Goal: Task Accomplishment & Management: Manage account settings

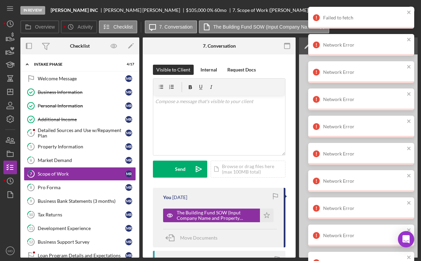
scroll to position [30, 0]
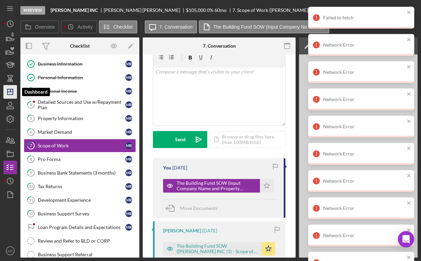
click at [10, 93] on icon "Icon/Dashboard" at bounding box center [10, 91] width 17 height 17
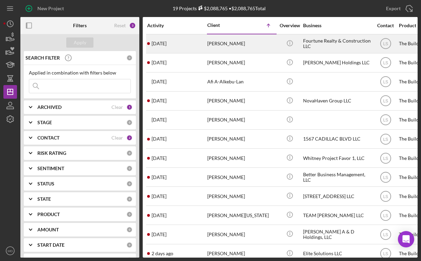
click at [244, 44] on div "[PERSON_NAME]" at bounding box center [242, 44] width 68 height 18
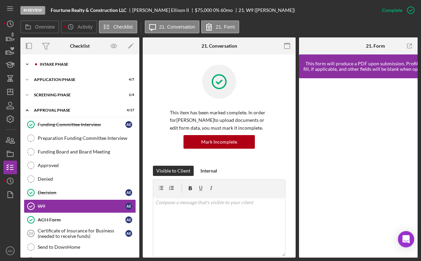
click at [77, 68] on div "Icon/Expander Intake Phase 5 / 17" at bounding box center [79, 64] width 119 height 14
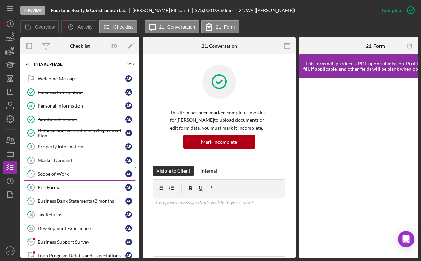
click at [65, 175] on div "Scope of Work" at bounding box center [82, 173] width 88 height 5
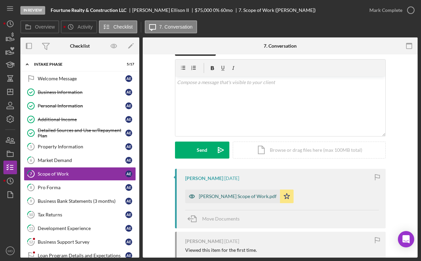
scroll to position [19, 0]
click at [218, 201] on div "[PERSON_NAME] Scope of Work.pdf" at bounding box center [232, 196] width 95 height 14
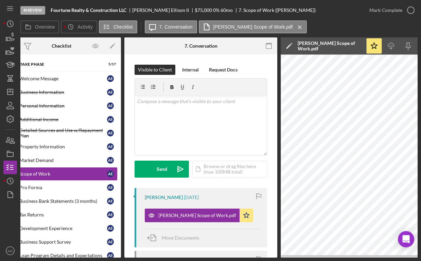
scroll to position [0, 0]
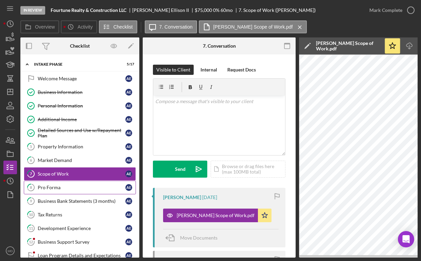
click at [63, 185] on div "Pro Forma" at bounding box center [82, 187] width 88 height 5
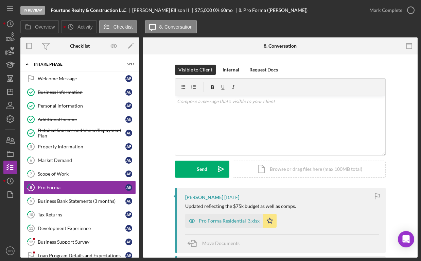
drag, startPoint x: 223, startPoint y: 224, endPoint x: 302, endPoint y: 221, distance: 78.3
click at [302, 221] on div "Pro Forma Residential-3.xlsx Icon/Star" at bounding box center [282, 219] width 194 height 17
click at [73, 175] on div "Scope of Work" at bounding box center [82, 173] width 88 height 5
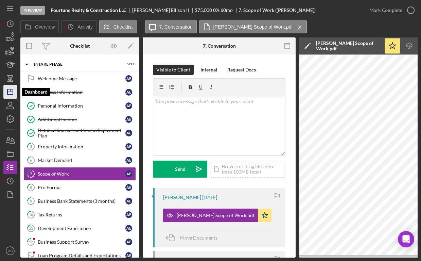
click at [7, 94] on polygon "button" at bounding box center [9, 91] width 5 height 5
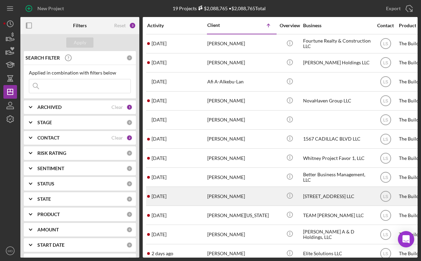
click at [231, 195] on div "[PERSON_NAME]" at bounding box center [242, 196] width 68 height 18
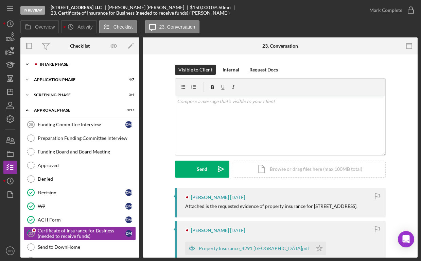
click at [92, 64] on div "Intake Phase" at bounding box center [85, 64] width 91 height 4
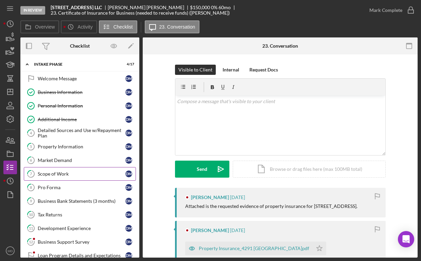
click at [61, 169] on link "7 Scope of Work [PERSON_NAME]" at bounding box center [80, 174] width 112 height 14
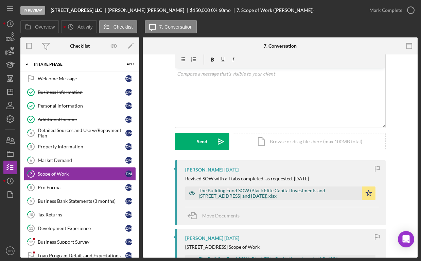
scroll to position [31, 0]
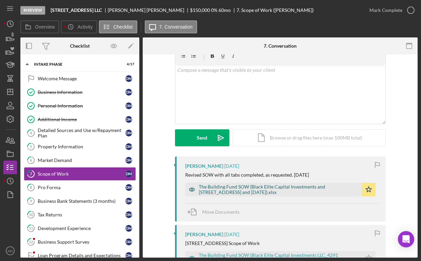
click at [244, 192] on div "The Building Fund SOW (Black Elite Capital Investments and [STREET_ADDRESS] and…" at bounding box center [279, 189] width 160 height 11
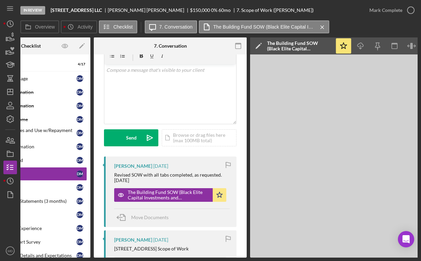
scroll to position [0, 85]
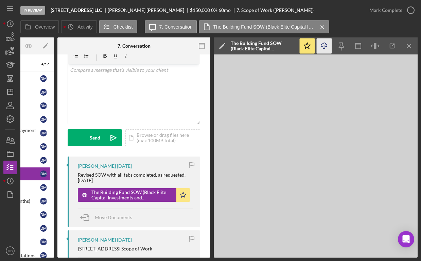
click at [325, 49] on icon "Icon/Download" at bounding box center [324, 45] width 15 height 15
